Goal: Task Accomplishment & Management: Manage account settings

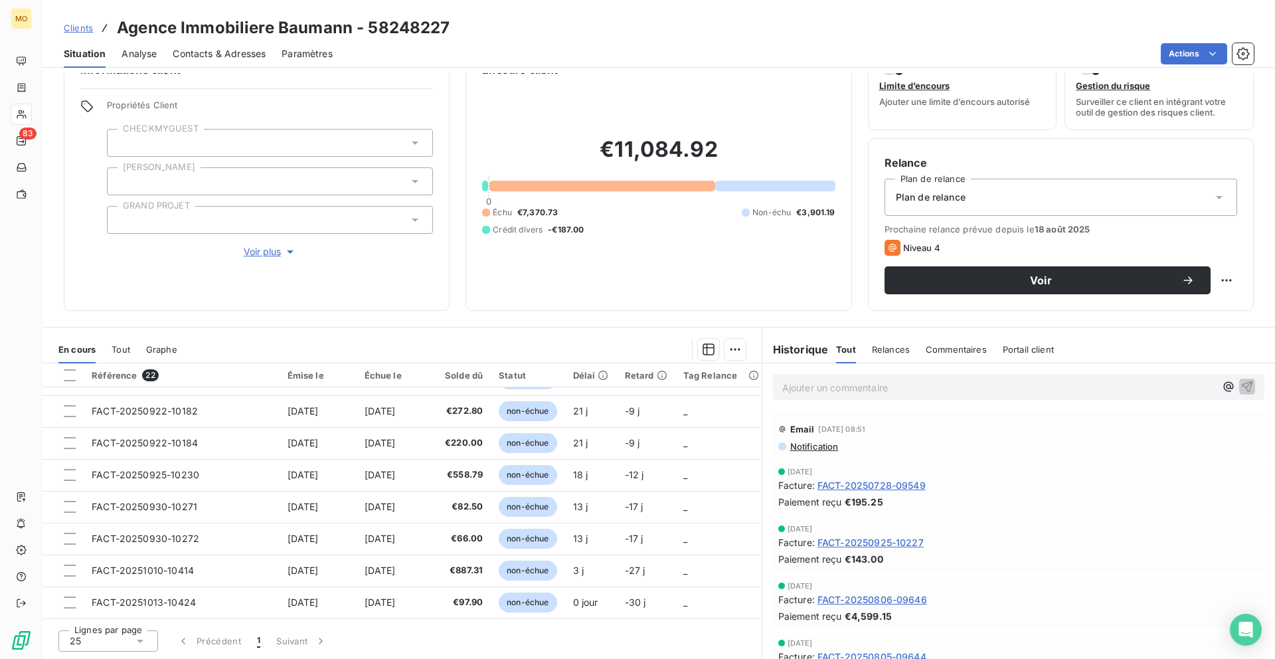
scroll to position [475, 0]
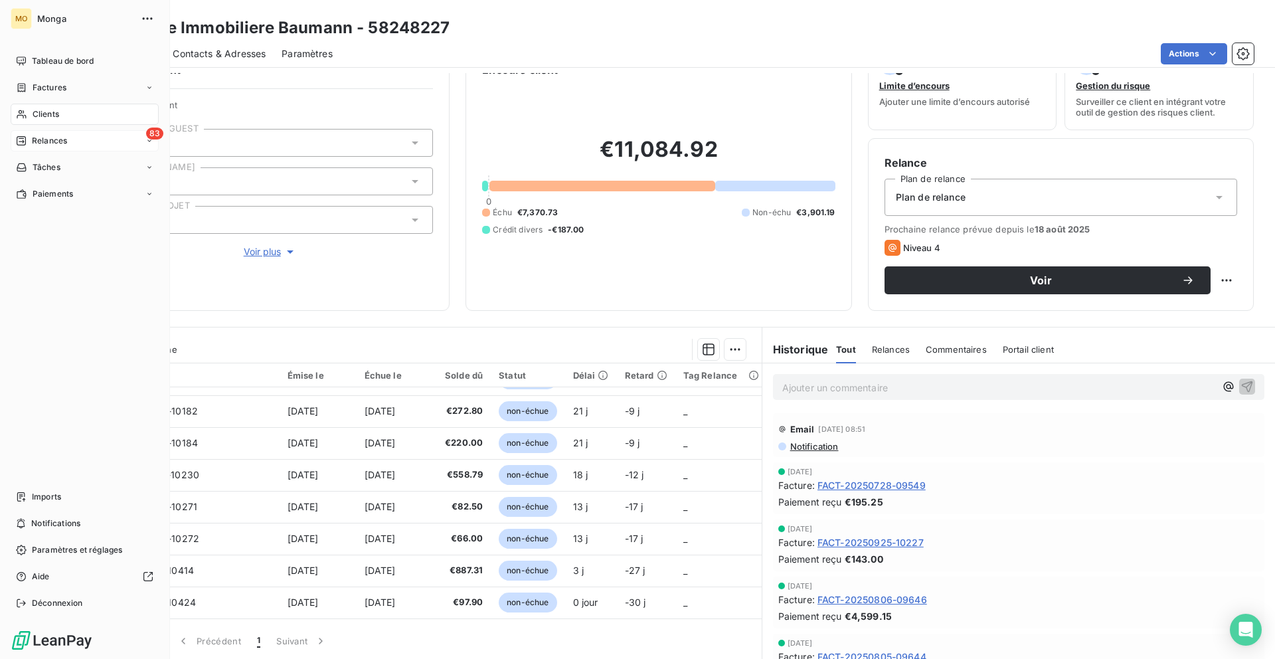
click at [56, 139] on span "Relances" at bounding box center [49, 141] width 35 height 12
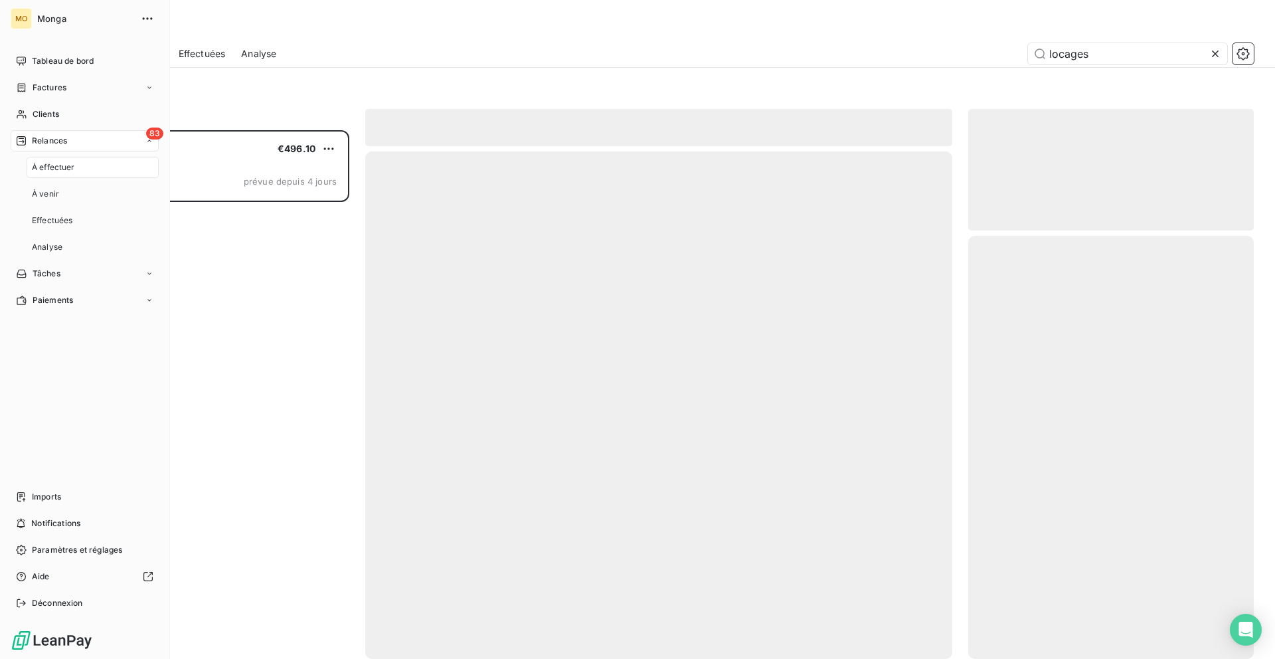
scroll to position [528, 285]
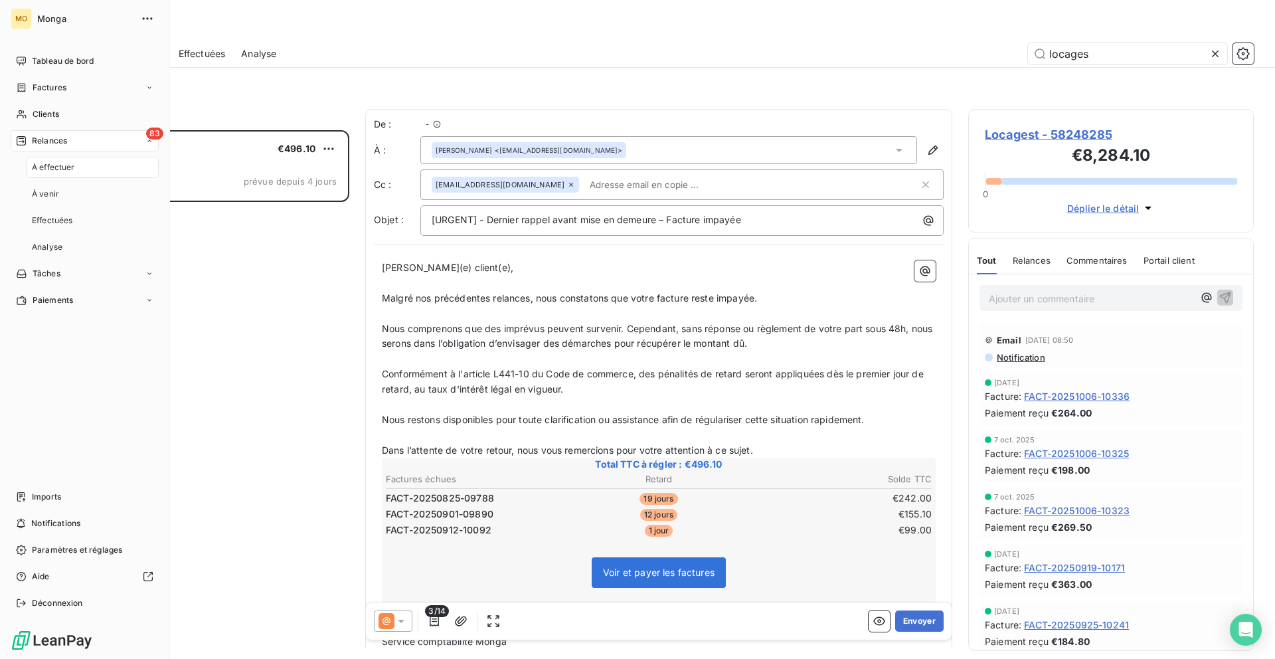
click at [70, 177] on div "À effectuer" at bounding box center [93, 167] width 132 height 21
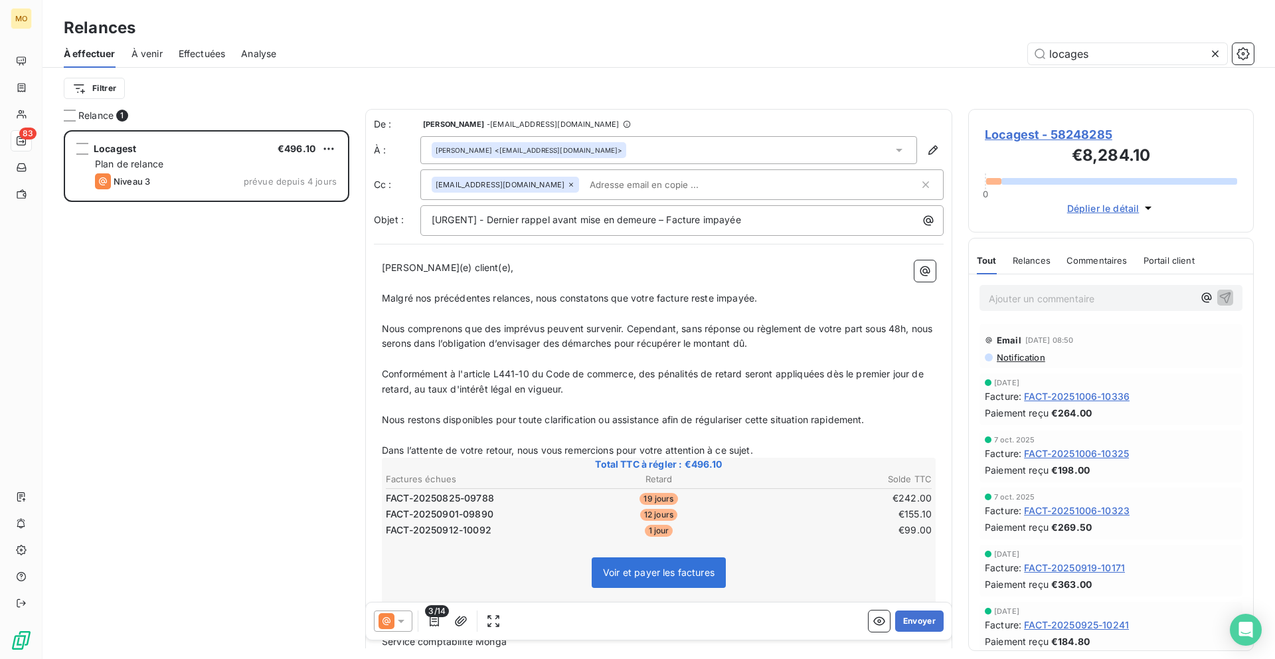
click at [1068, 457] on span "FACT-20251006-10325" at bounding box center [1076, 453] width 105 height 14
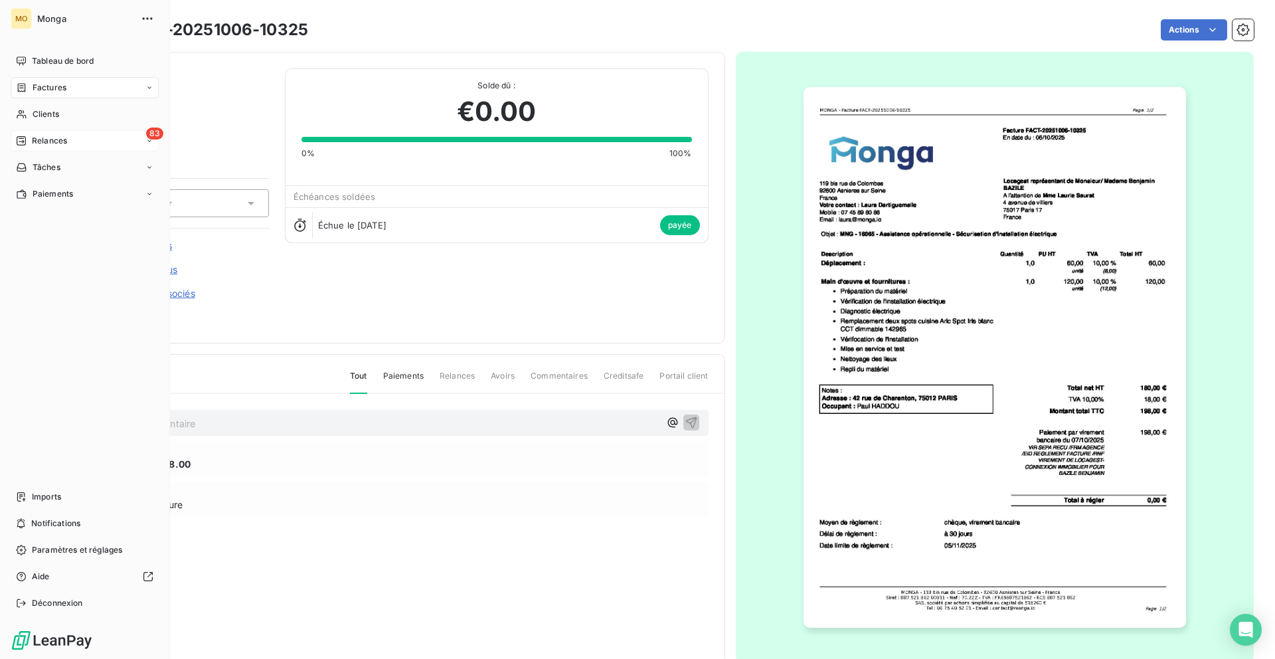
click at [39, 147] on div "83 Relances" at bounding box center [85, 140] width 148 height 21
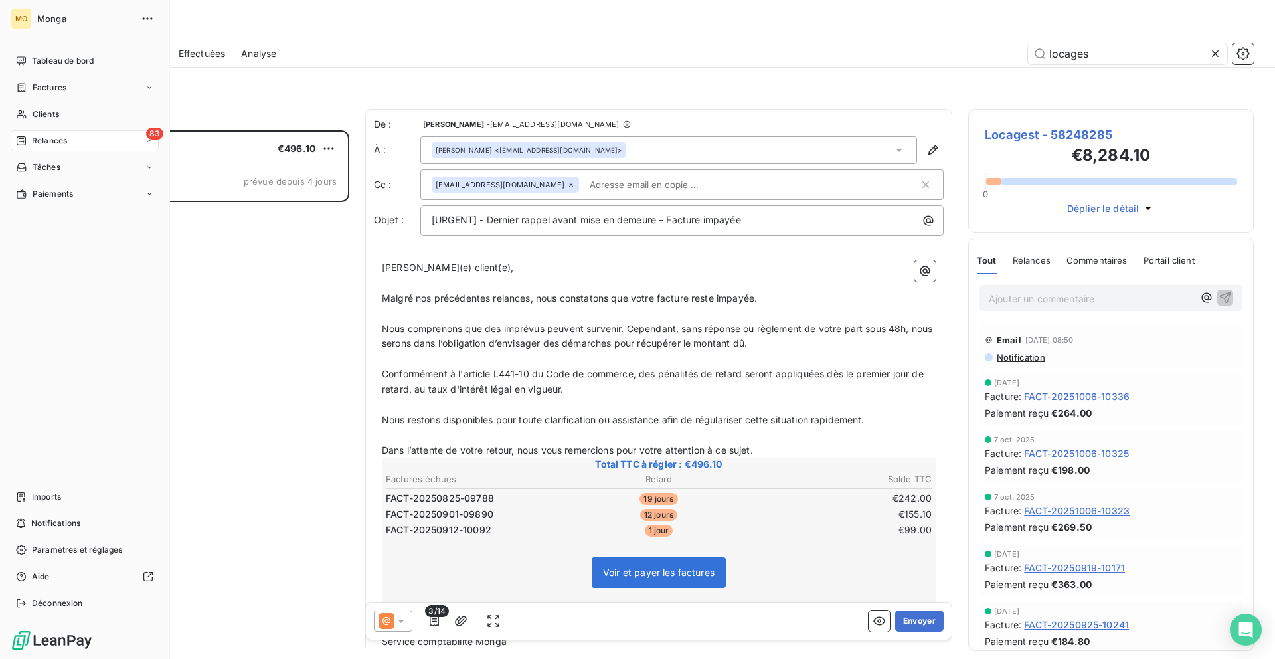
scroll to position [528, 285]
click at [108, 189] on div "À venir" at bounding box center [93, 193] width 132 height 21
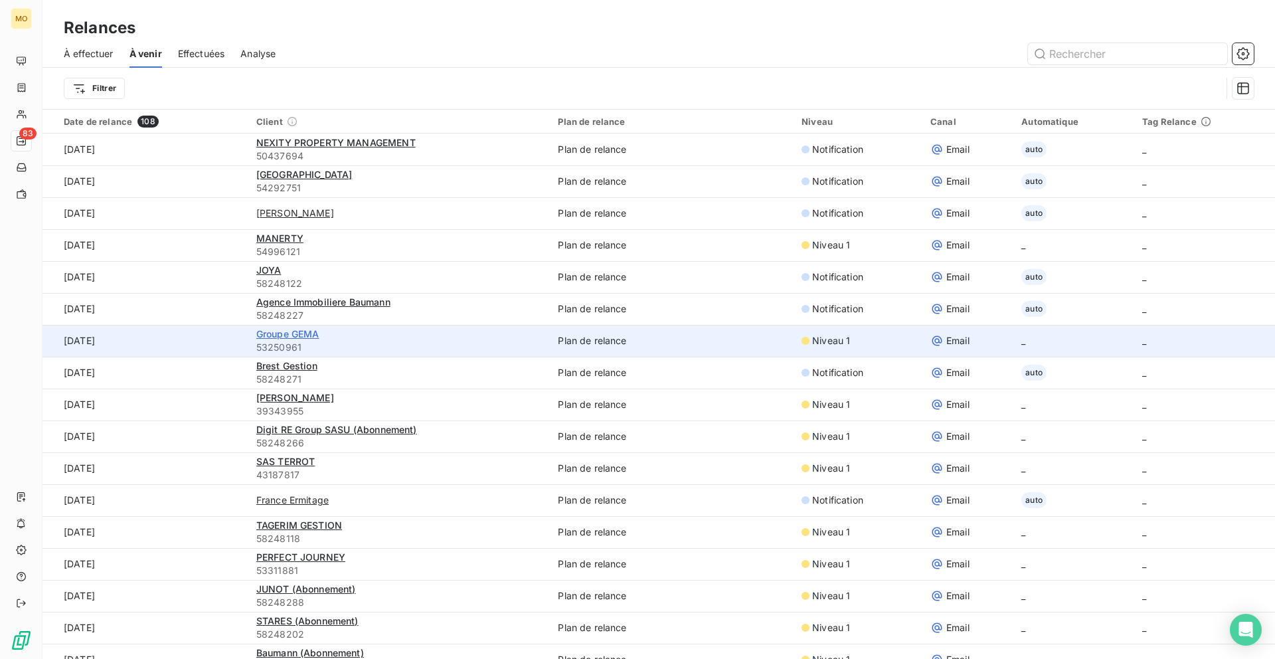
click at [306, 334] on span "Groupe GEMA" at bounding box center [287, 333] width 63 height 11
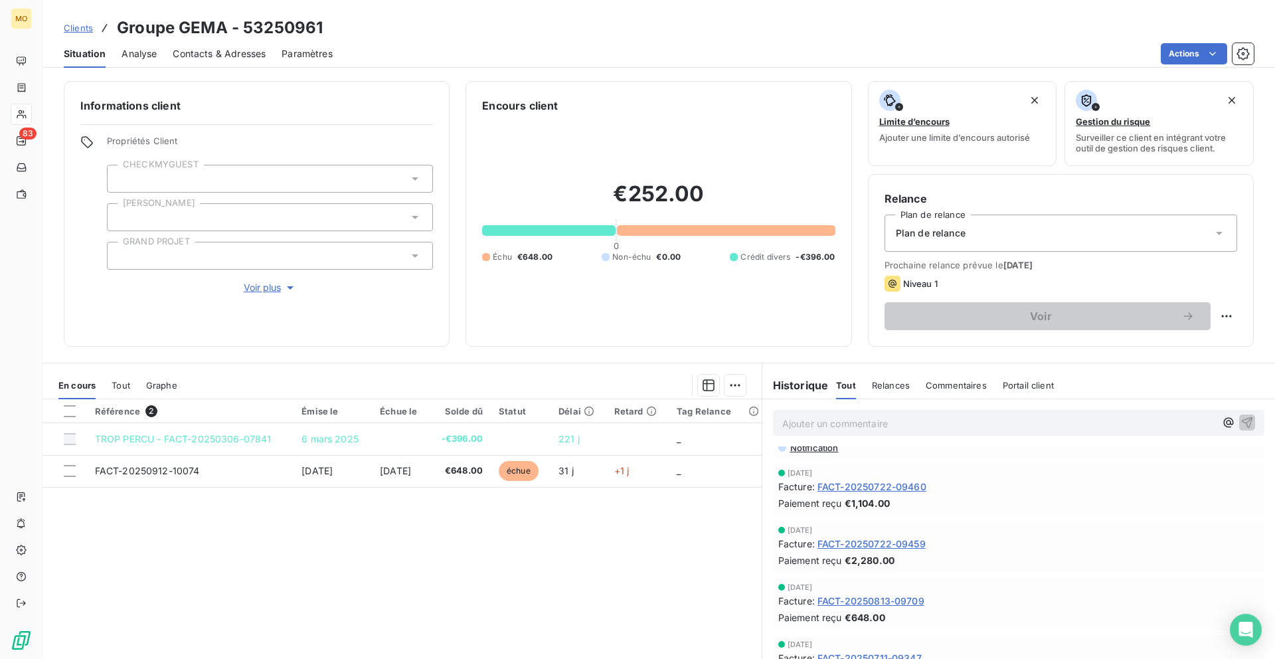
scroll to position [37, 0]
click at [976, 293] on div "Prochaine relance prévue le [DATE] Niveau 1 Voir" at bounding box center [1060, 295] width 352 height 70
click at [975, 285] on div "Niveau 1" at bounding box center [1060, 283] width 352 height 16
click at [1220, 318] on html "MO 83 Clients Groupe GEMA - 53250961 Situation Analyse Contacts & Adresses Para…" at bounding box center [637, 329] width 1275 height 659
click at [1134, 324] on html "MO 83 Clients Groupe GEMA - 53250961 Situation Analyse Contacts & Adresses Para…" at bounding box center [637, 329] width 1275 height 659
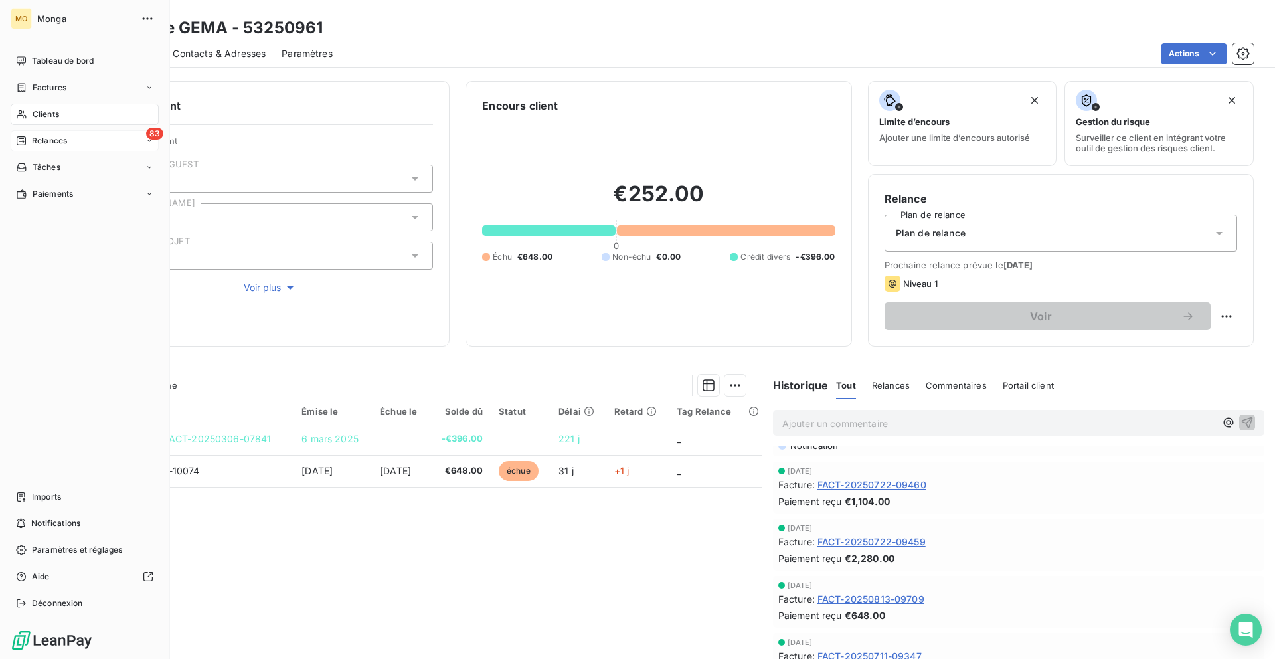
click at [22, 139] on icon at bounding box center [21, 140] width 11 height 11
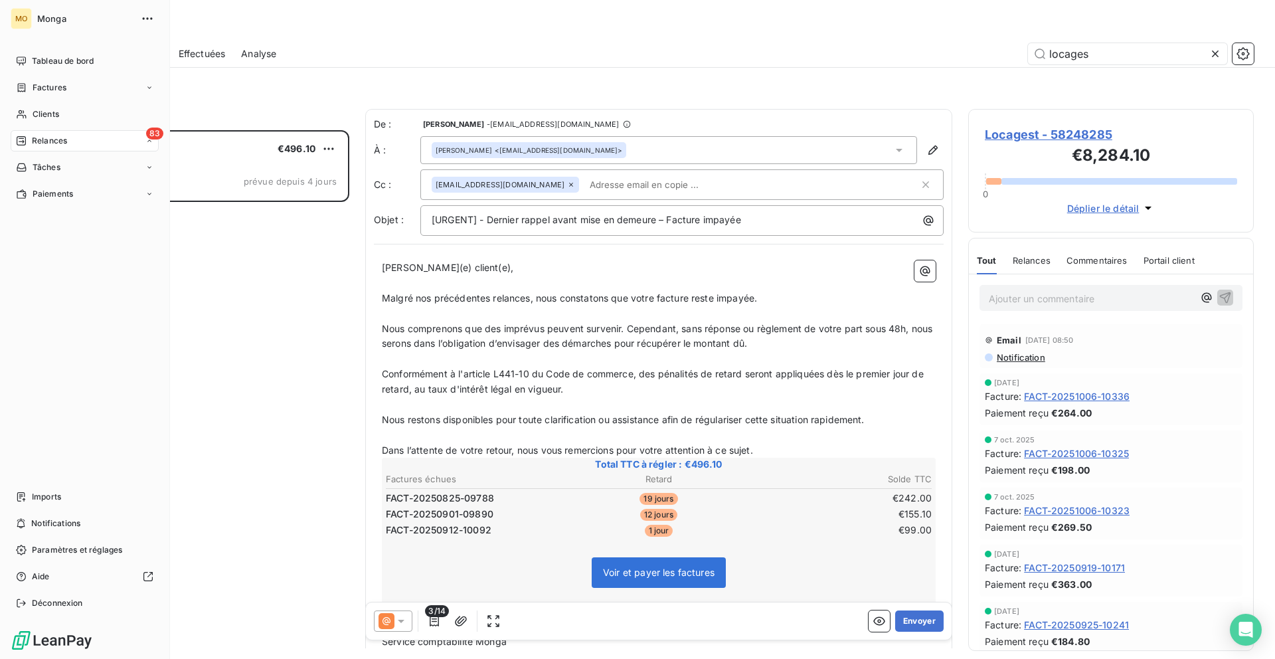
scroll to position [528, 285]
click at [24, 171] on icon at bounding box center [21, 167] width 11 height 11
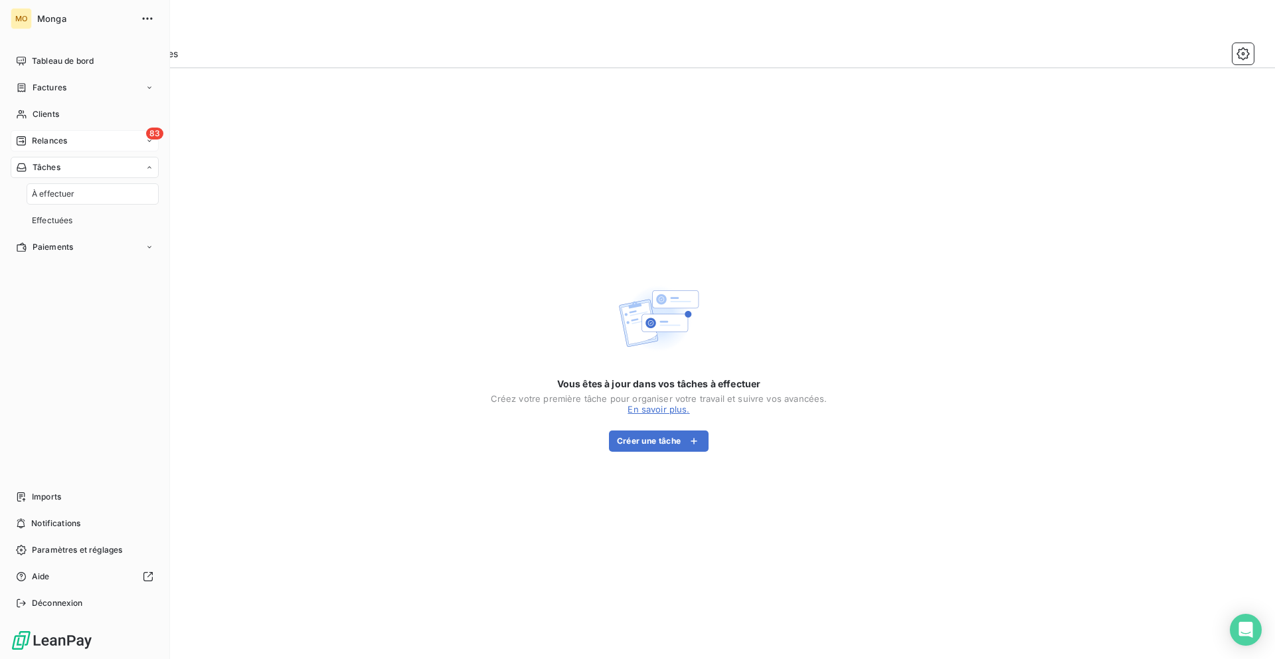
click at [43, 145] on span "Relances" at bounding box center [49, 141] width 35 height 12
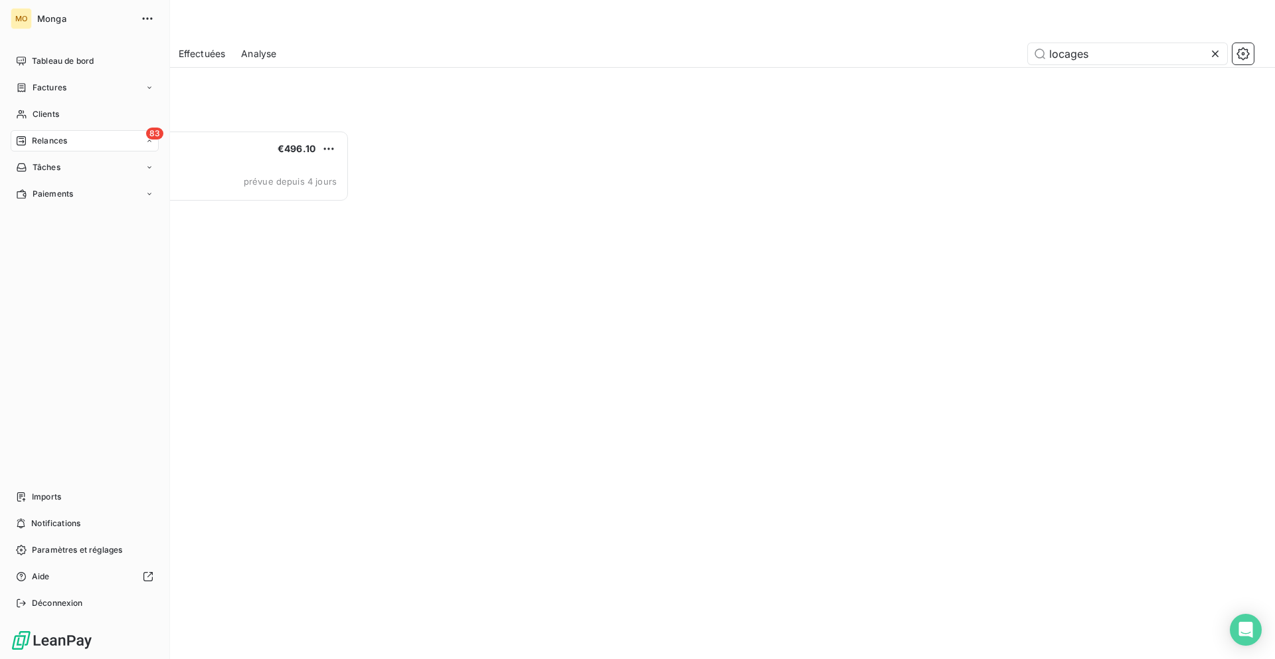
scroll to position [528, 285]
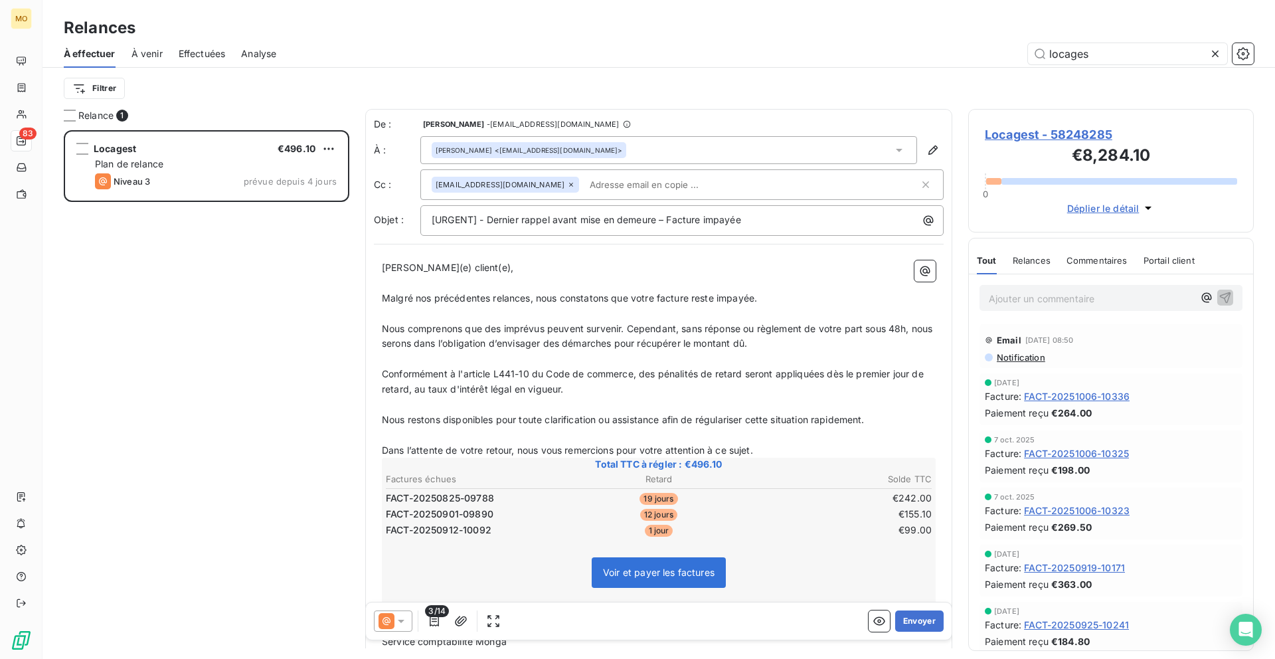
click at [200, 57] on span "Effectuées" at bounding box center [202, 53] width 47 height 13
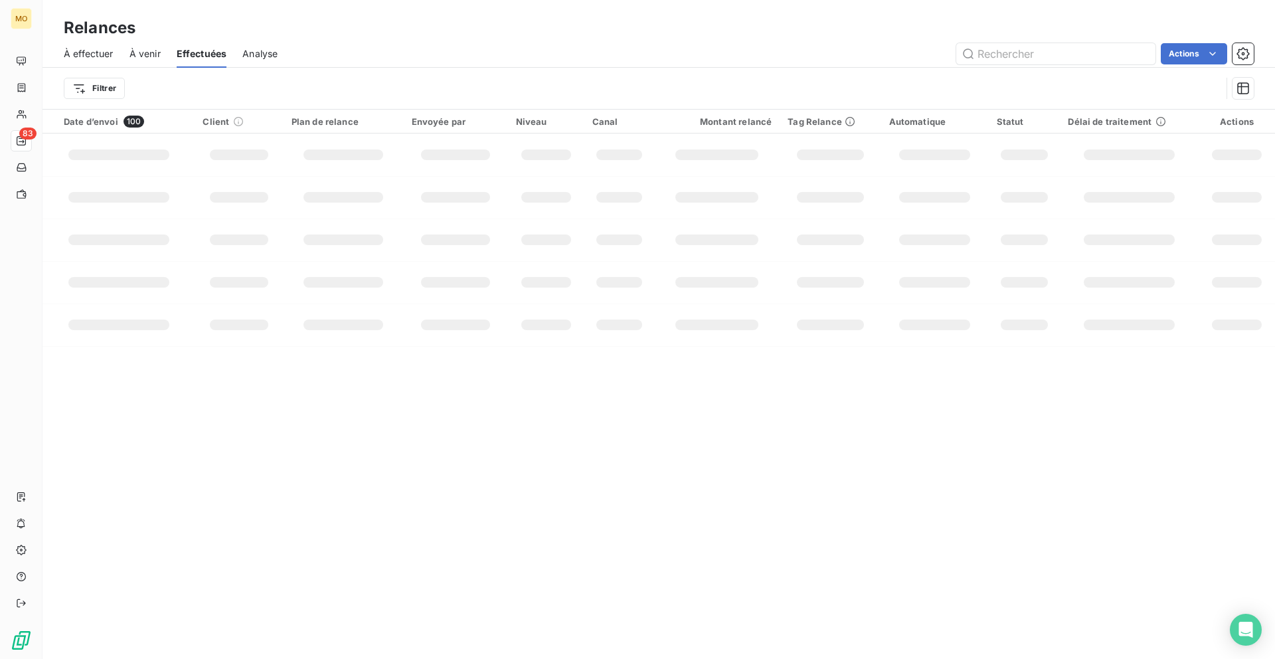
click at [249, 54] on span "Analyse" at bounding box center [259, 53] width 35 height 13
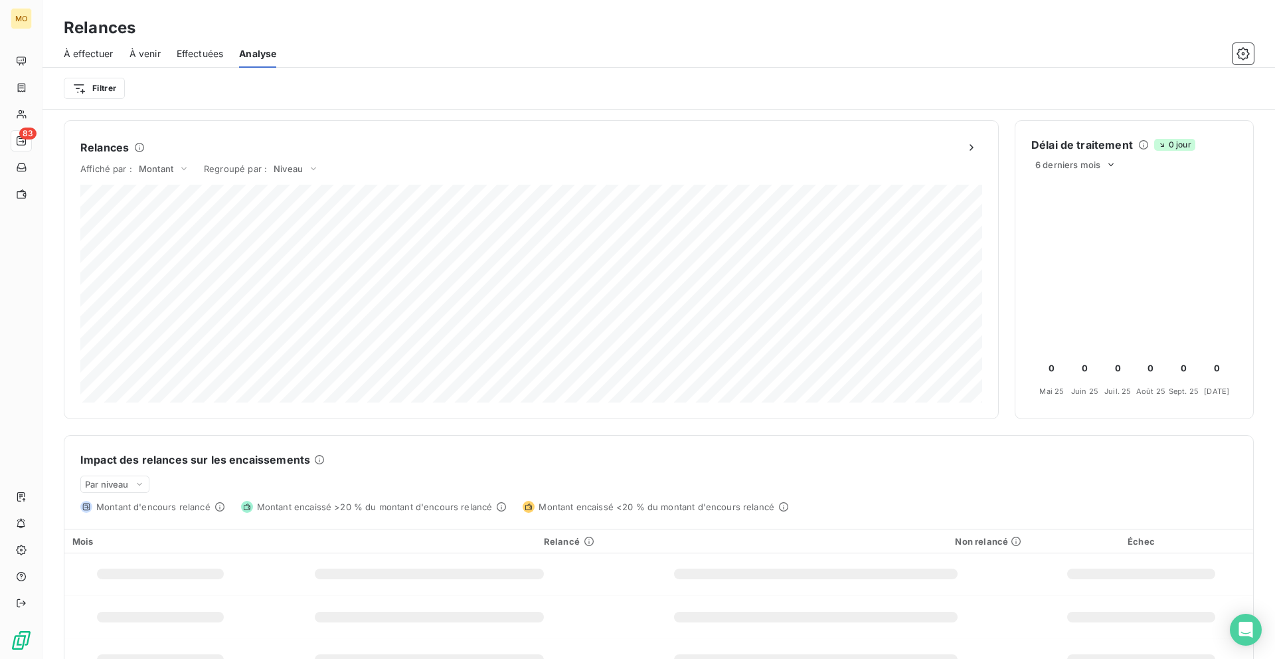
click at [145, 68] on div "Filtrer" at bounding box center [659, 88] width 1190 height 41
click at [143, 58] on span "À venir" at bounding box center [144, 53] width 31 height 13
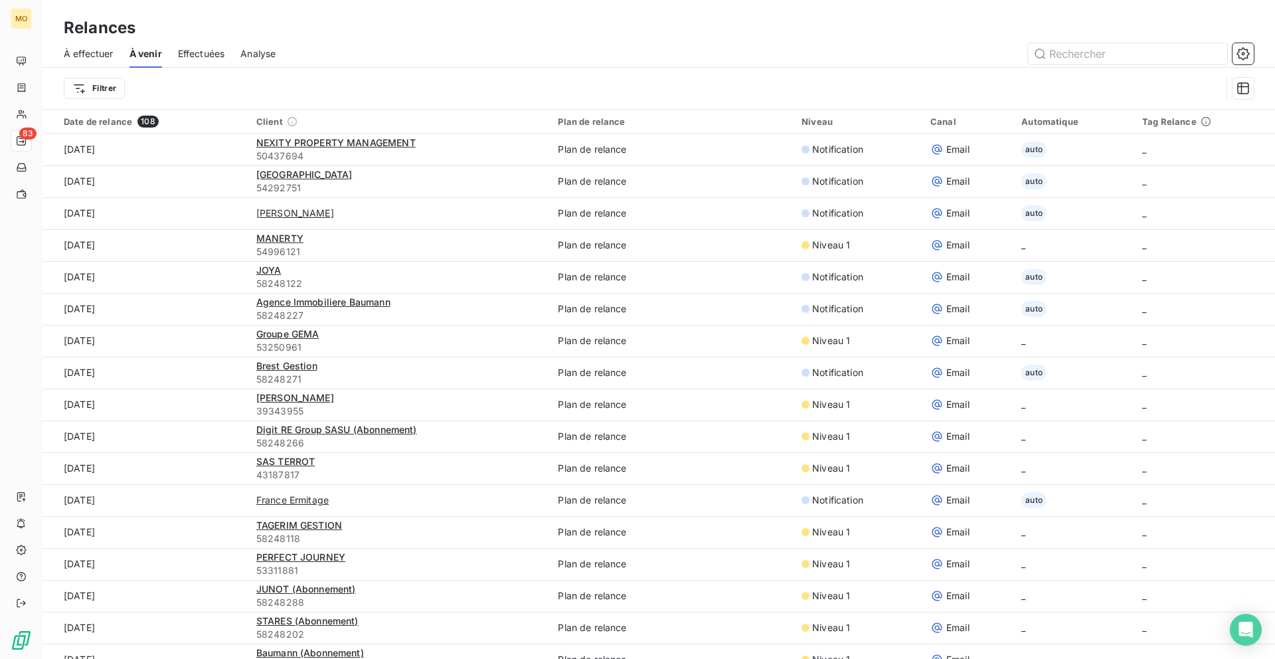
click at [97, 55] on span "À effectuer" at bounding box center [89, 53] width 50 height 13
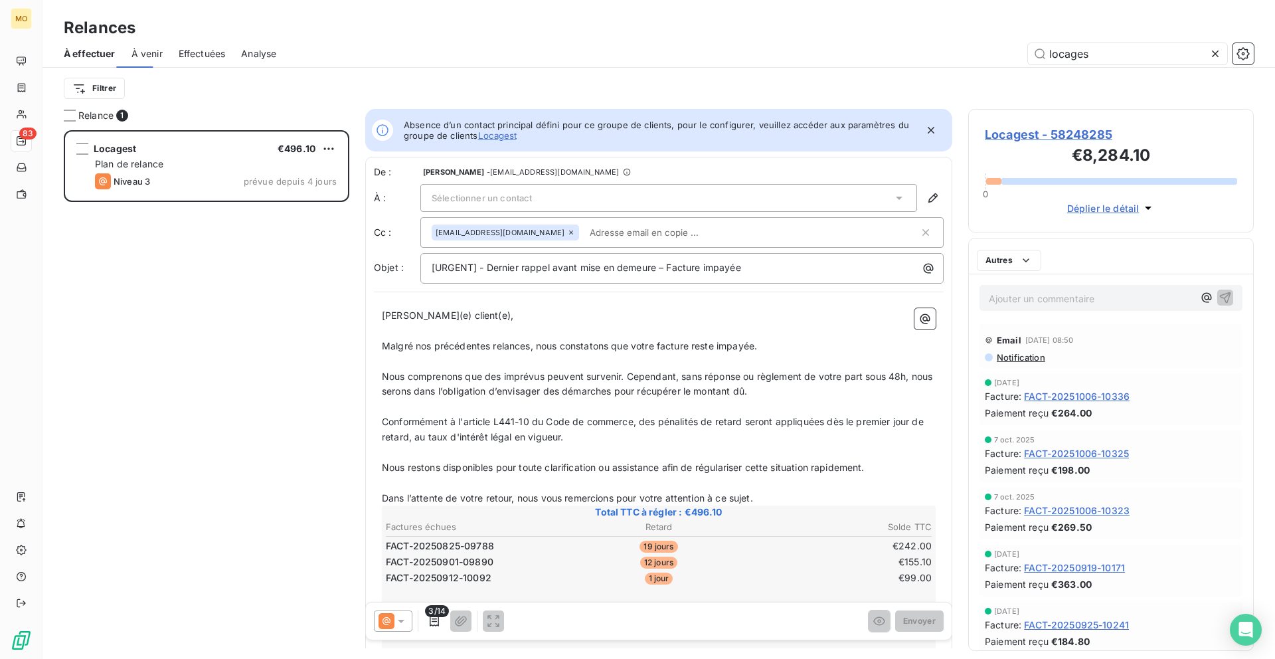
scroll to position [528, 285]
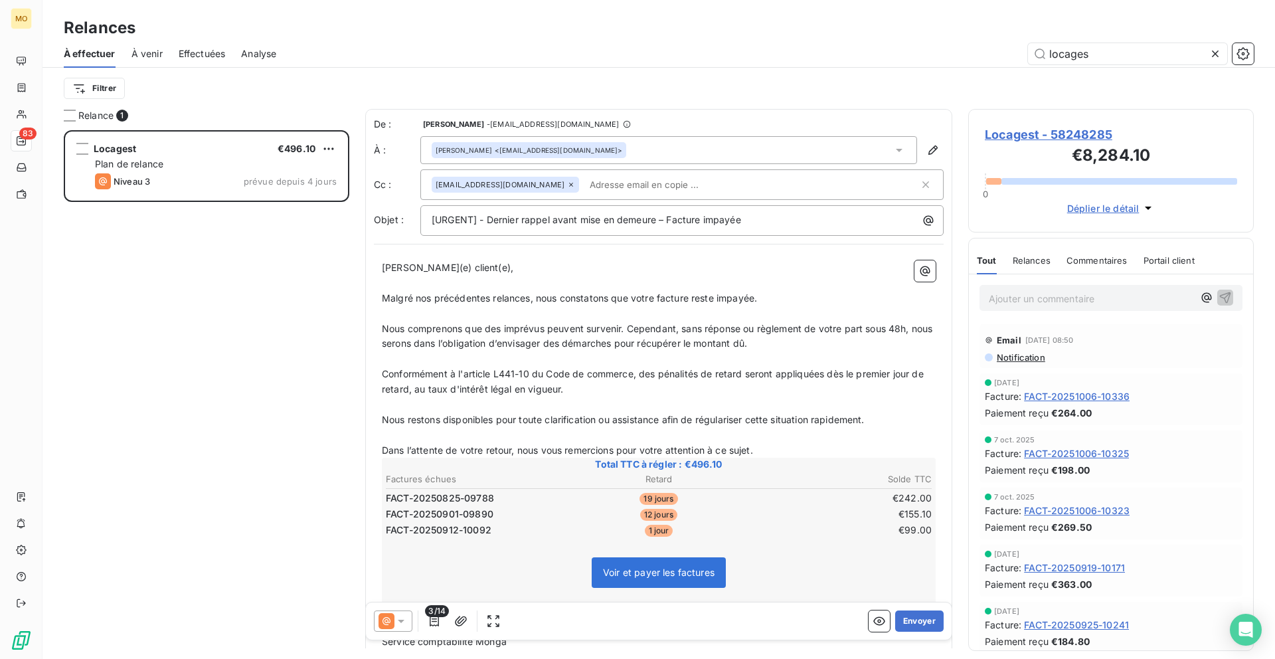
click at [1247, 68] on div "Filtrer" at bounding box center [659, 88] width 1190 height 41
click at [1247, 53] on icon "button" at bounding box center [1242, 53] width 13 height 13
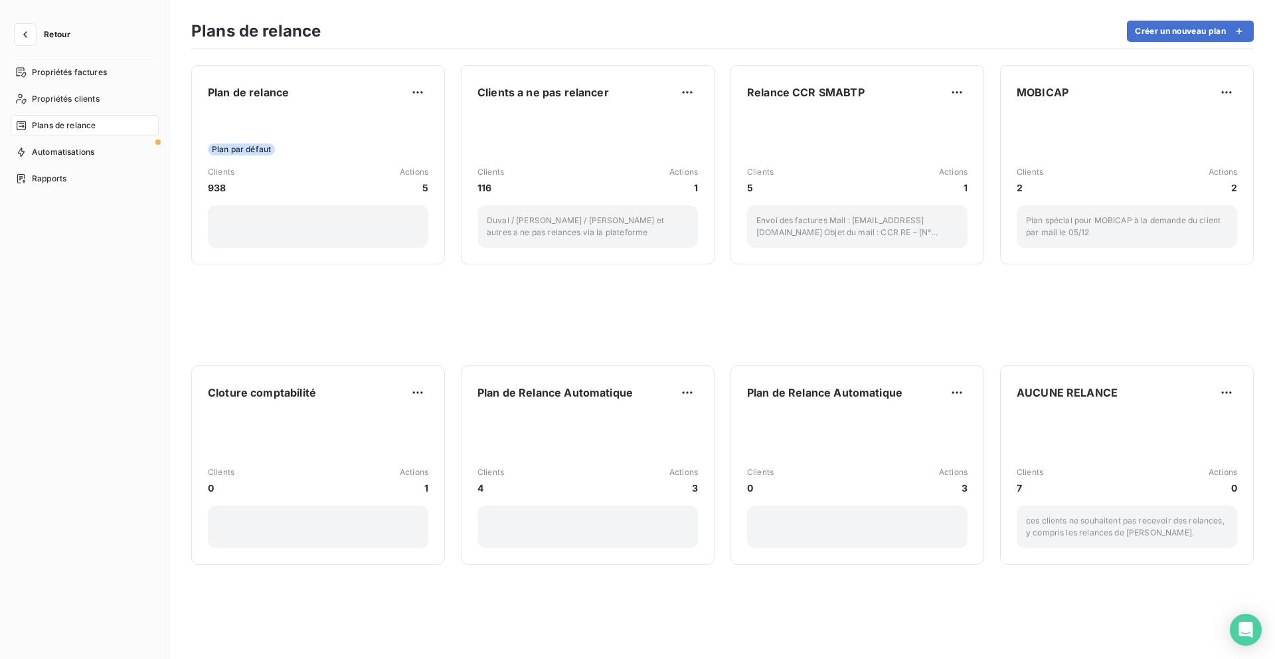
click at [1247, 53] on div "Plan de relance Plan par défaut Clients 938 Actions 5 Clients a ne pas relancer…" at bounding box center [722, 353] width 1105 height 609
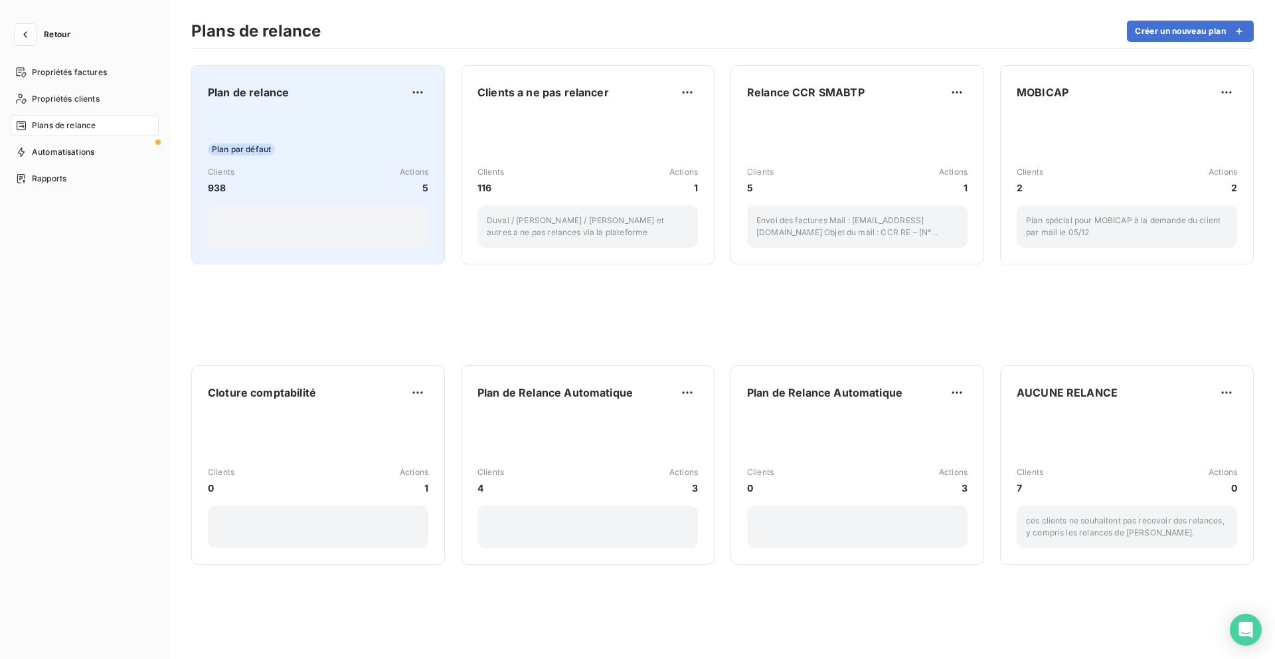
click at [404, 138] on div "Plan par défaut Clients 938 Actions 5" at bounding box center [318, 181] width 220 height 134
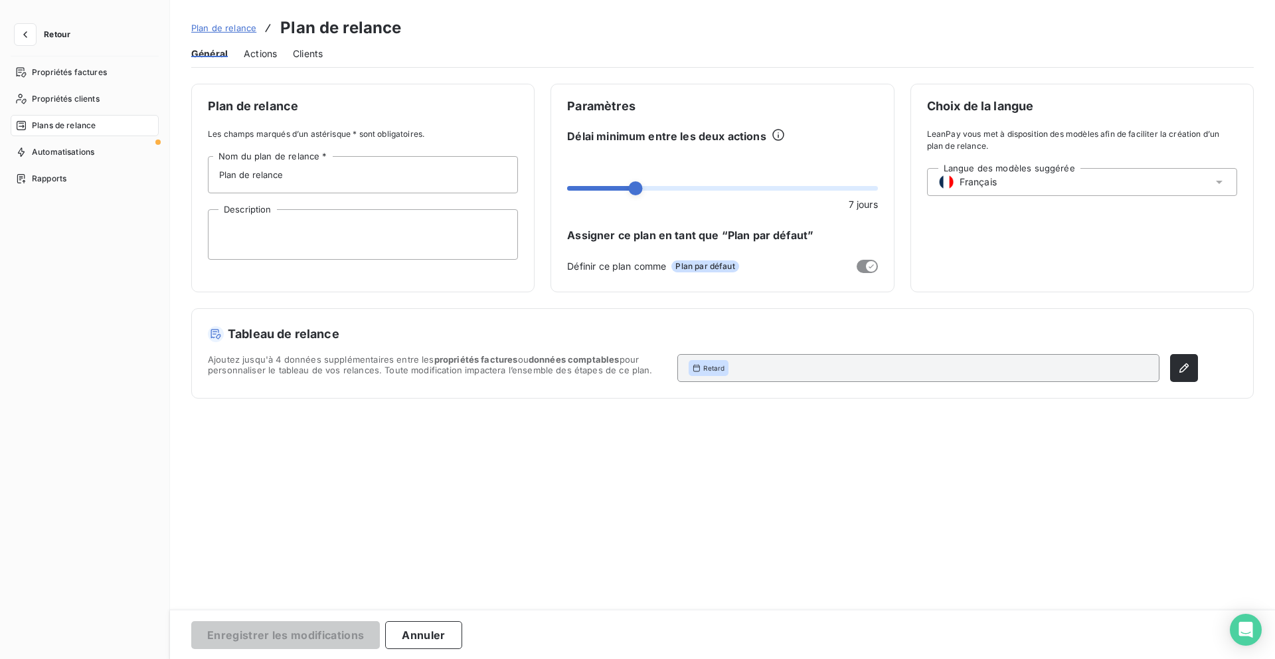
click at [404, 138] on div "Plan de relance Les champs marqués d’un astérisque * sont obligatoires. Plan de…" at bounding box center [362, 188] width 343 height 208
click at [253, 58] on span "Actions" at bounding box center [260, 53] width 33 height 13
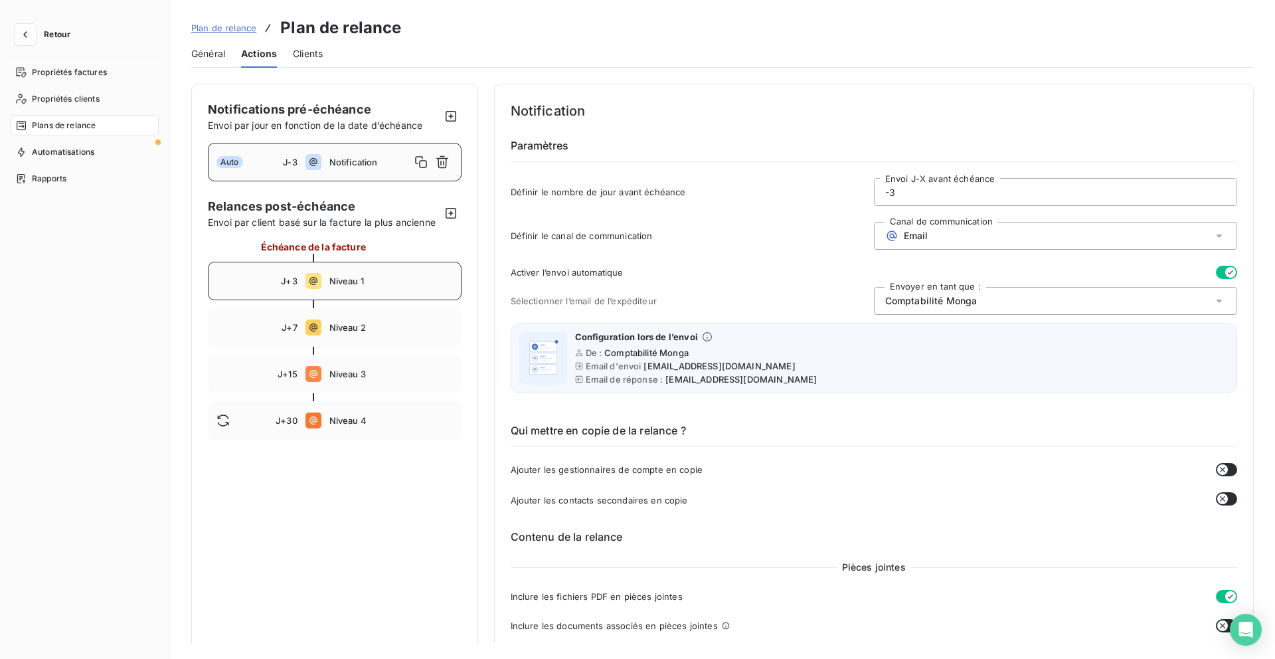
click at [359, 288] on div "J+3 Niveau 1" at bounding box center [335, 281] width 254 height 39
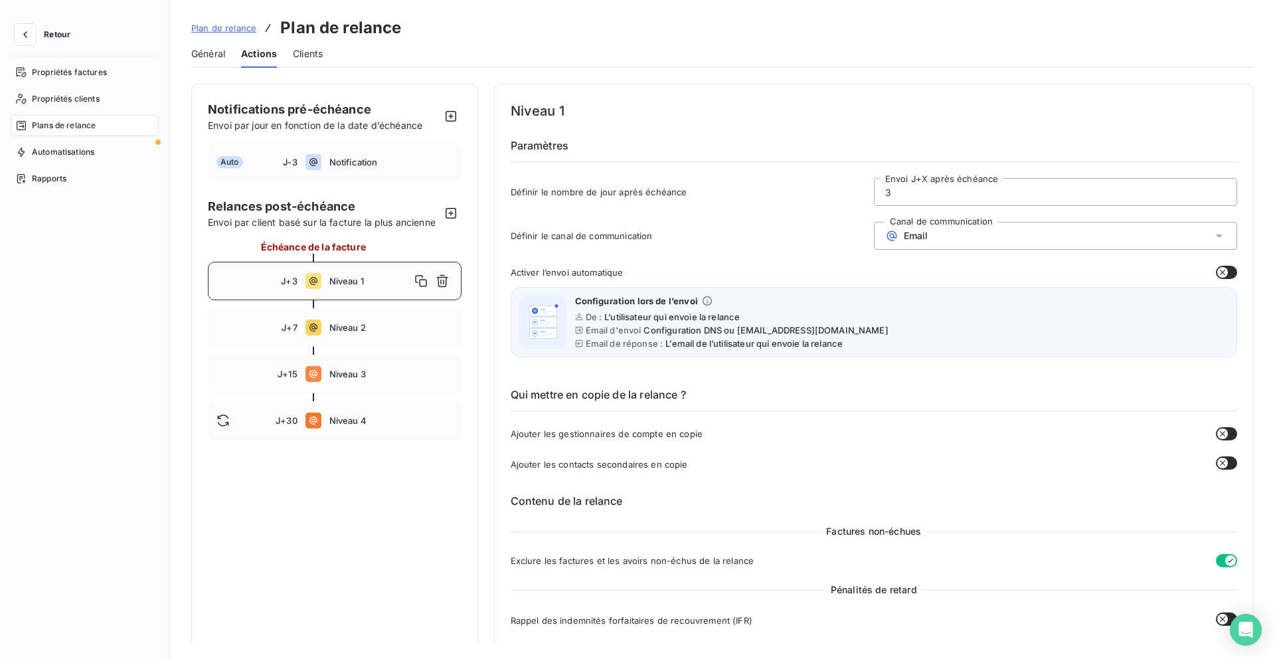
click at [354, 307] on div at bounding box center [335, 304] width 254 height 8
click at [354, 316] on div "J+7 Niveau 2" at bounding box center [335, 327] width 254 height 39
type input "7"
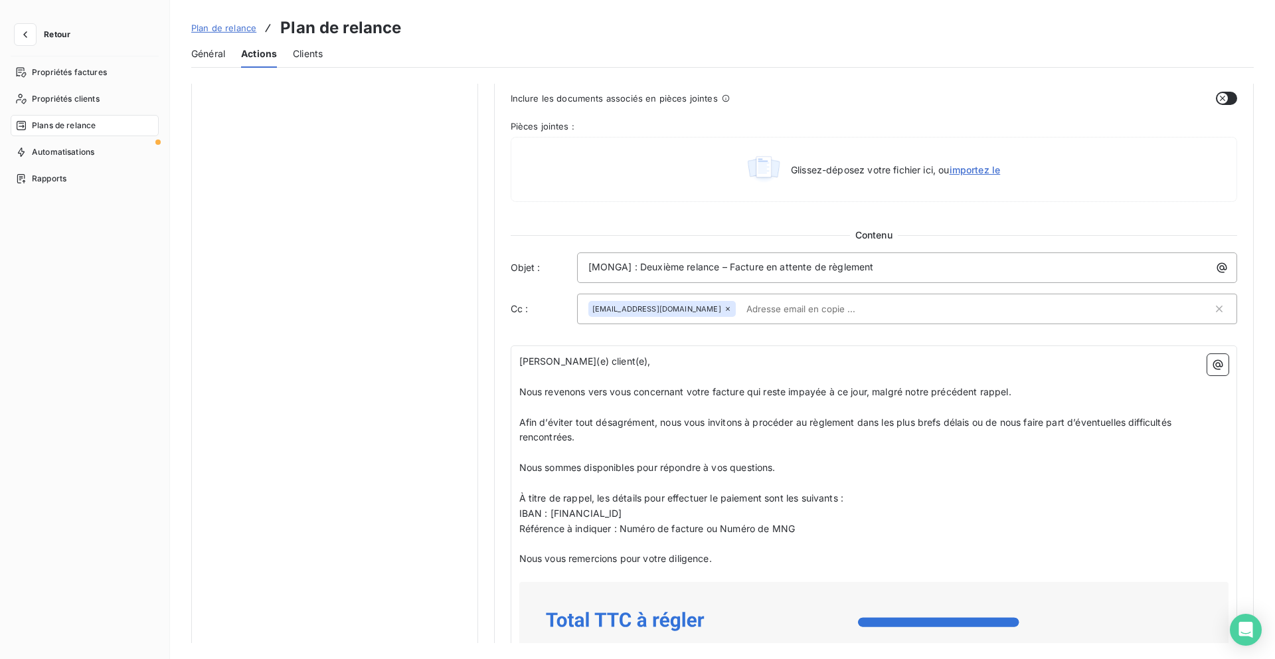
scroll to position [724, 0]
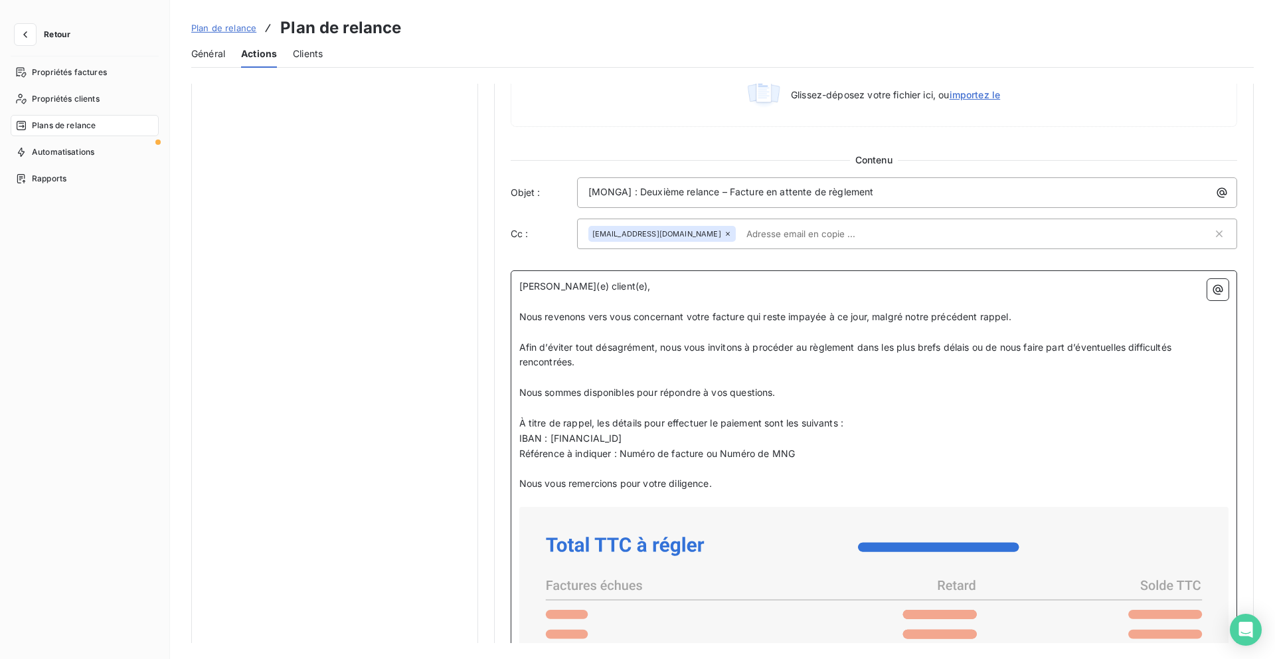
drag, startPoint x: 556, startPoint y: 439, endPoint x: 858, endPoint y: 459, distance: 302.7
click at [858, 459] on div "[PERSON_NAME](e) client(e), ﻿ Nous revenons vers vous concernant votre facture …" at bounding box center [874, 602] width 710 height 647
copy div "IBAN : [FINANCIAL_ID] Référence à indiquer : Numéro de facture ou Numéro de MNG"
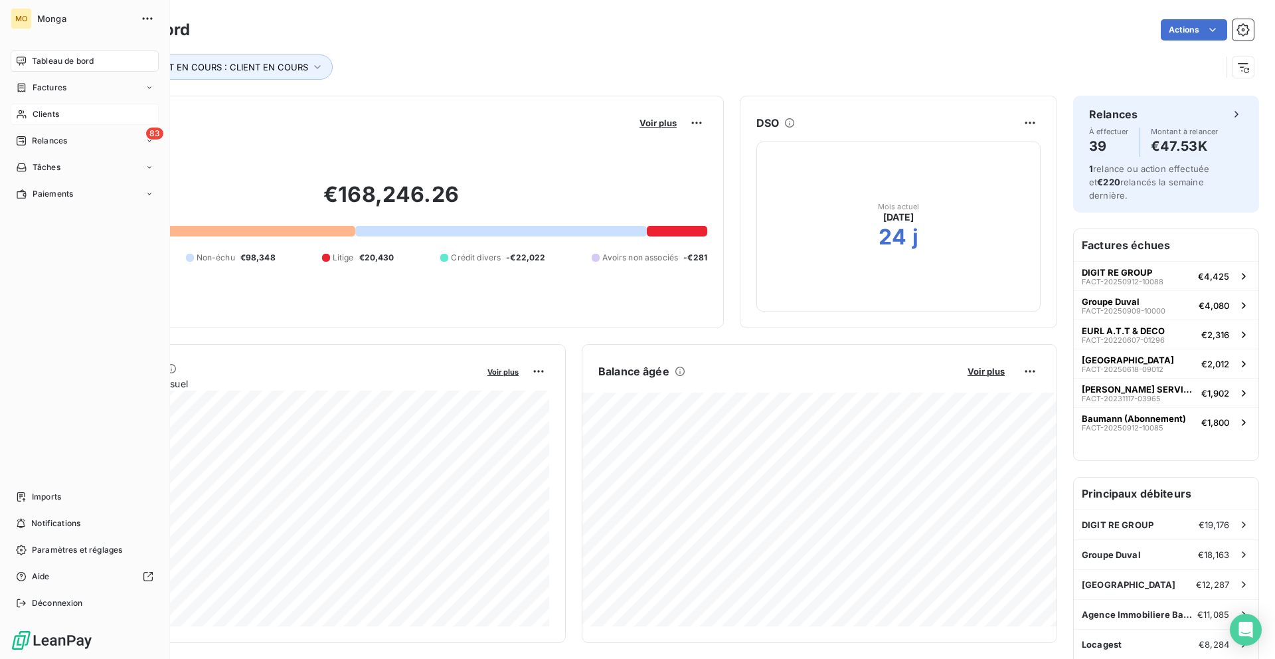
click at [33, 106] on div "Clients" at bounding box center [85, 114] width 148 height 21
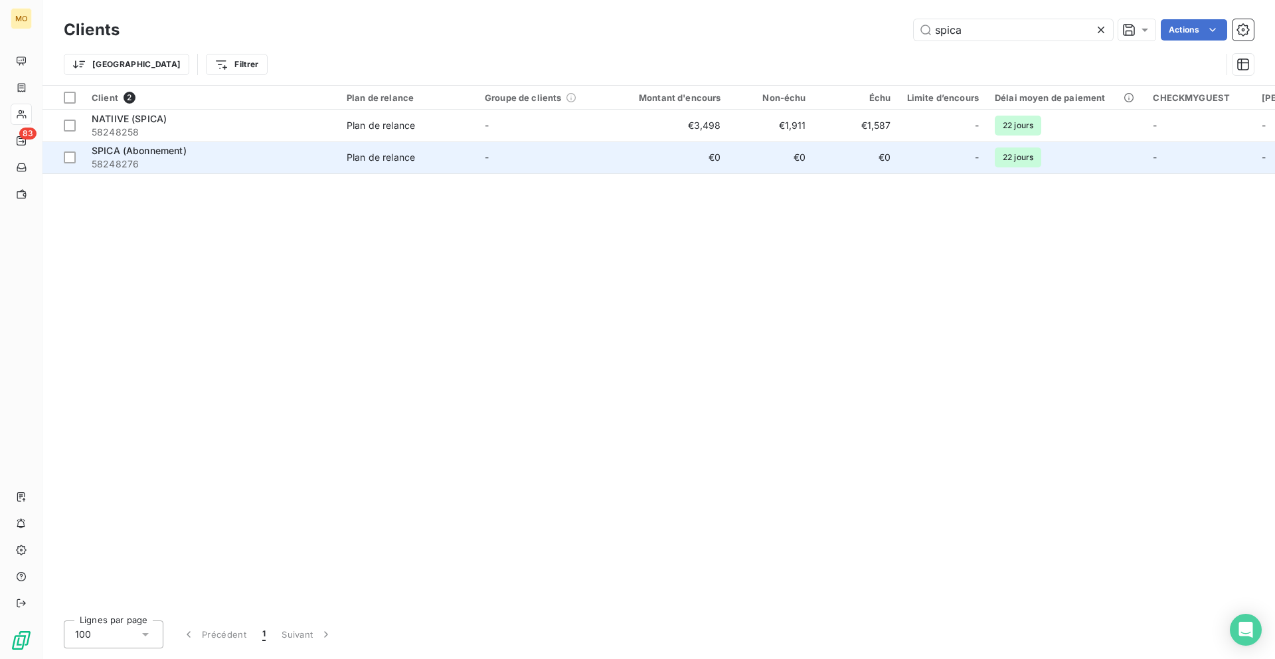
type input "spica"
click at [272, 157] on span "58248276" at bounding box center [211, 163] width 239 height 13
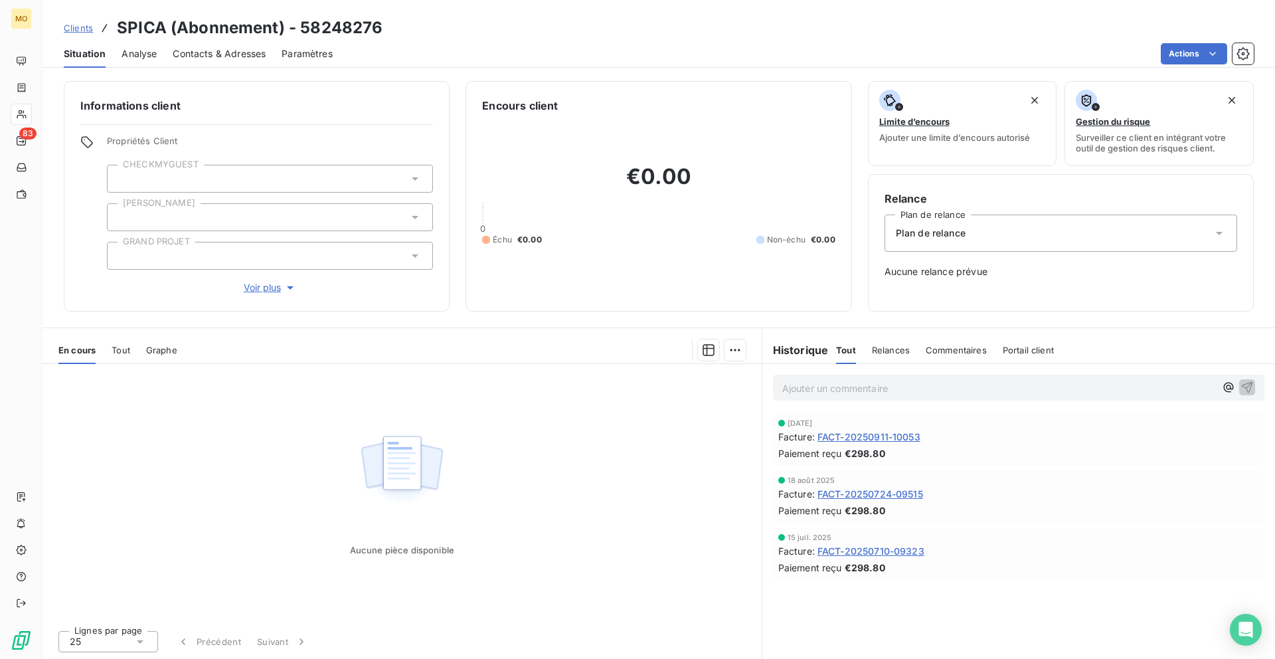
click at [246, 62] on div "Contacts & Adresses" at bounding box center [219, 54] width 93 height 28
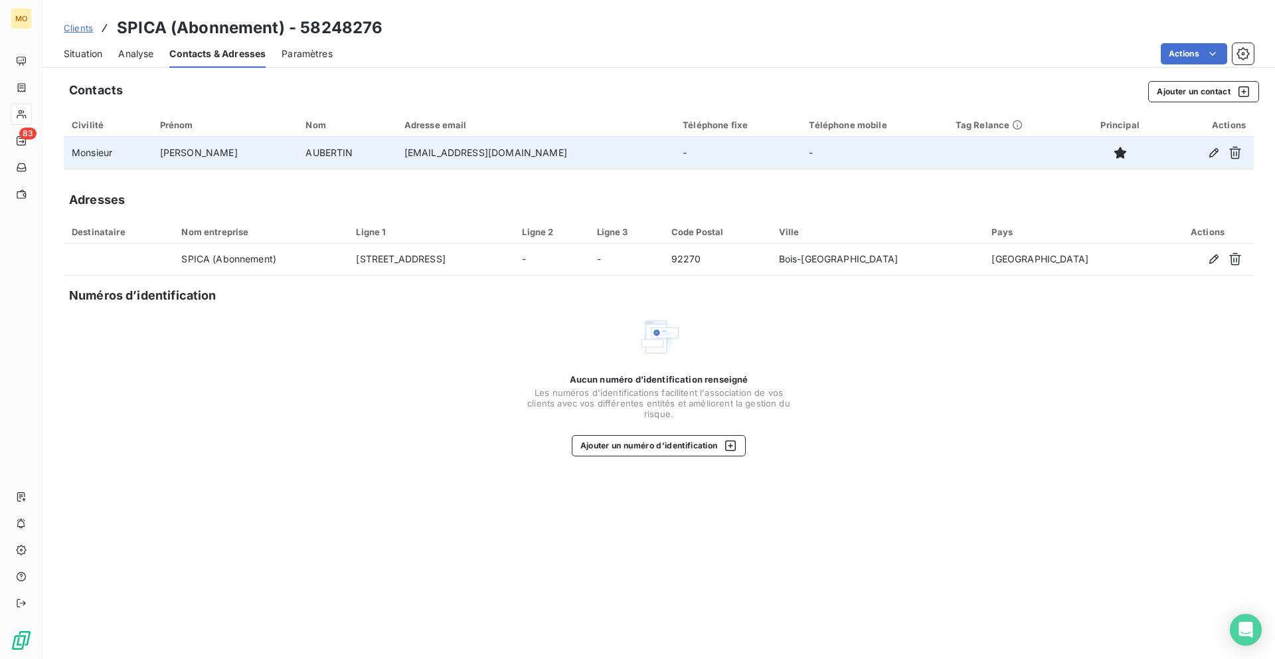
click at [435, 154] on td "yaubertin@natiive.fr" at bounding box center [535, 153] width 278 height 32
copy td "yaubertin@natiive.fr"
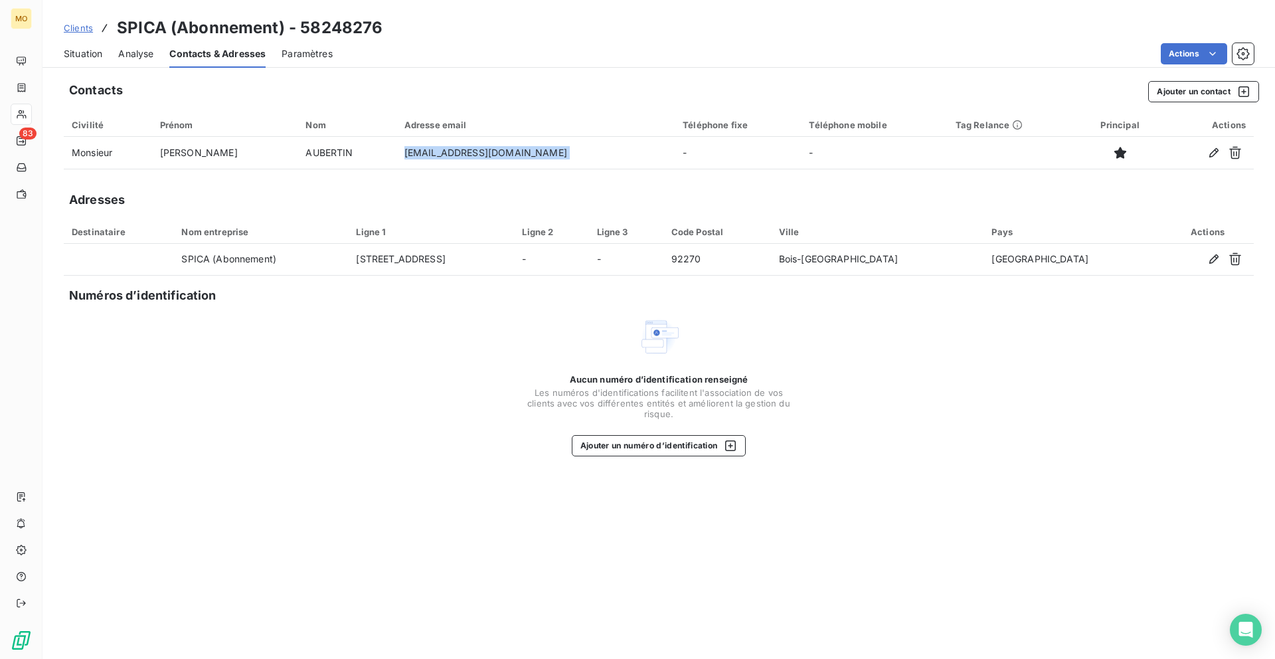
click at [78, 54] on span "Situation" at bounding box center [83, 53] width 39 height 13
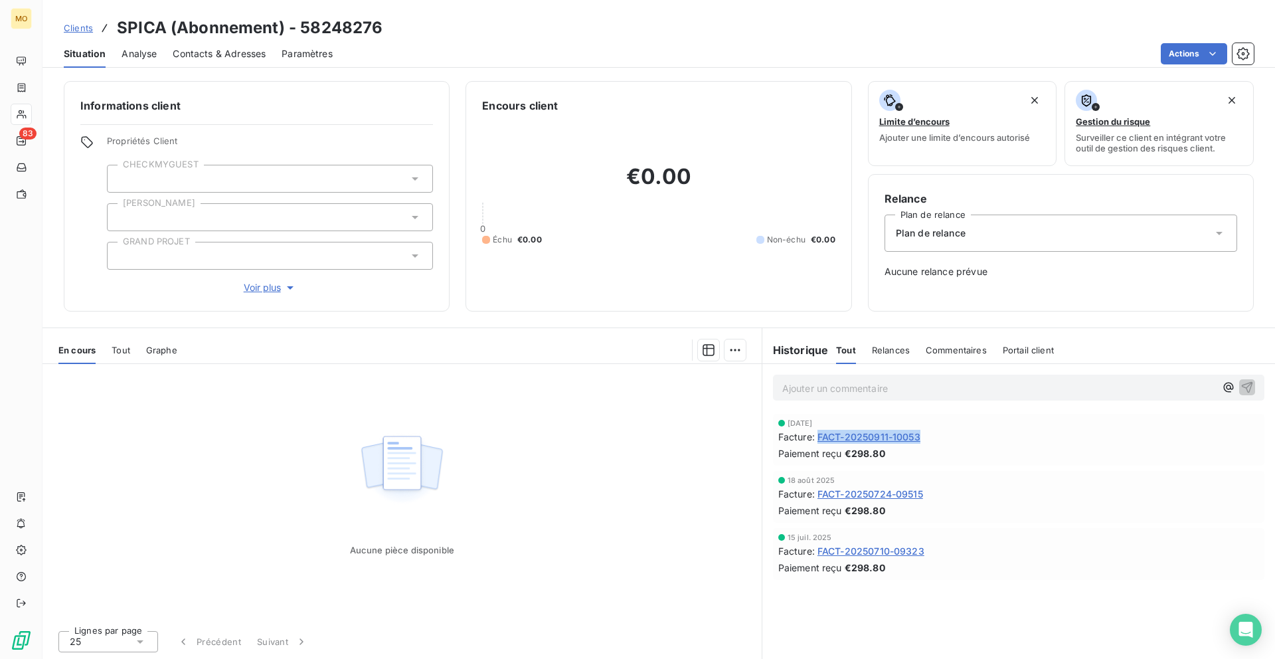
copy span "FACT-20250911-10053"
drag, startPoint x: 941, startPoint y: 443, endPoint x: 793, endPoint y: 578, distance: 200.7
click at [793, 578] on div "3 oct. 2025 Facture : FACT-20250911-10053 Paiement reçu €298.80 18 août 2025 Fa…" at bounding box center [1018, 496] width 512 height 171
